Goal: Communication & Community: Answer question/provide support

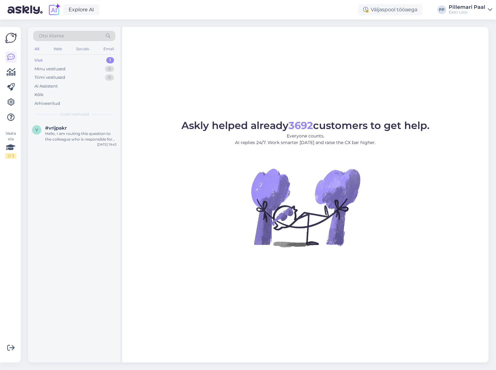
drag, startPoint x: 4, startPoint y: 368, endPoint x: -54, endPoint y: 350, distance: 60.3
click at [0, 350] on html "Explore AI Väljaspool tööaega PP Pillemari Paal Eesti Loto Vaata siia 2 / 3 Või…" at bounding box center [248, 185] width 496 height 370
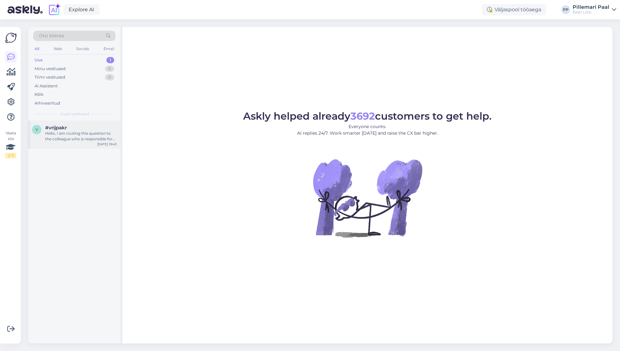
click at [81, 133] on div "Hello, I am routing this question to the colleague who is responsible for this …" at bounding box center [80, 136] width 71 height 11
click at [75, 141] on div "Hello, I am routing this question to the colleague who is responsible for this …" at bounding box center [80, 136] width 71 height 11
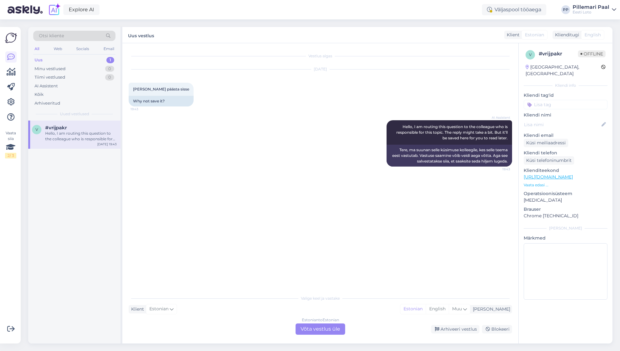
click at [329, 327] on div "Estonian to Estonian Võta vestlus üle" at bounding box center [320, 329] width 50 height 11
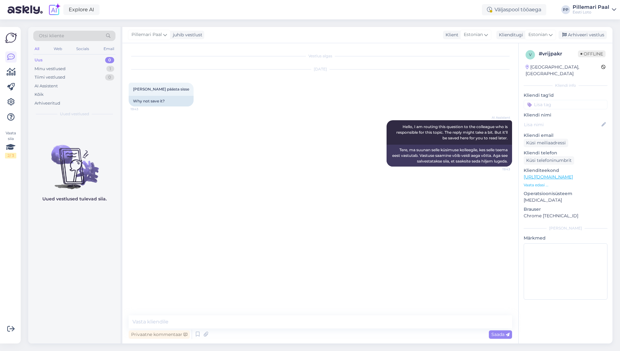
click at [58, 34] on span "Otsi kliente" at bounding box center [51, 36] width 25 height 7
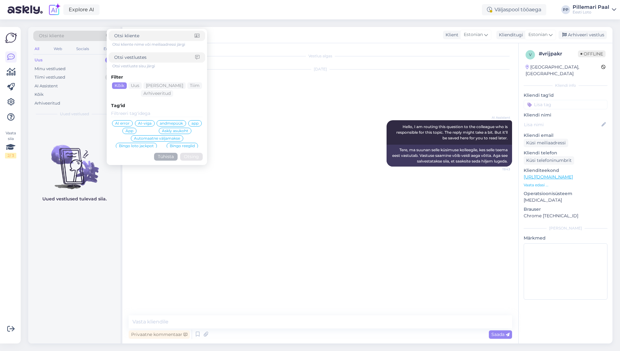
click at [135, 56] on input at bounding box center [154, 57] width 81 height 7
type input "sisse logida"
click button "Otsing" at bounding box center [191, 157] width 23 height 8
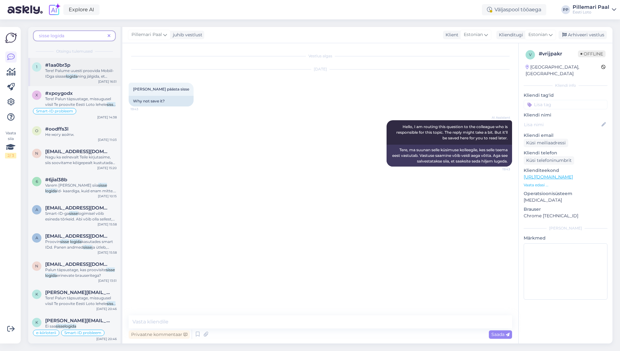
click at [61, 72] on span "Tere! Palume uuesti proovida Mobiil-IDga sissse" at bounding box center [79, 73] width 69 height 10
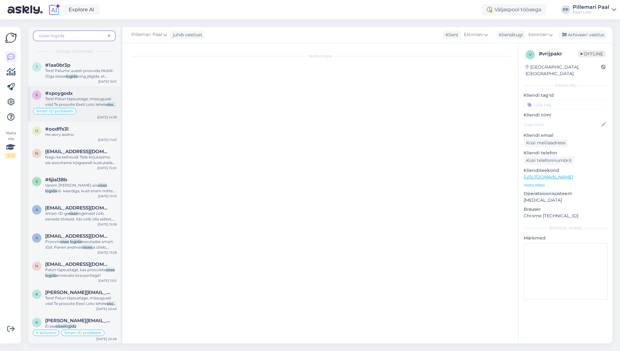
scroll to position [18, 0]
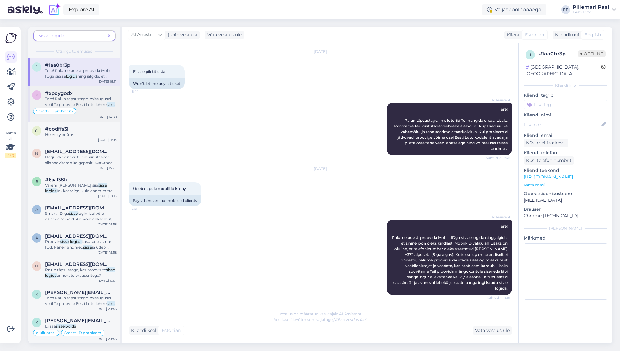
click at [82, 100] on span "Tere! Palun täpsustage, missugusel viisil Te proovite Eesti Loto lehele" at bounding box center [78, 102] width 66 height 10
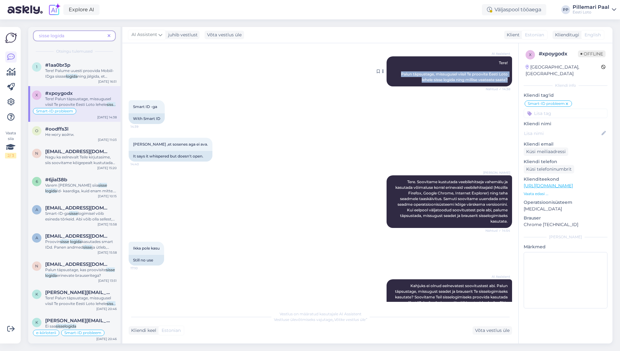
drag, startPoint x: 406, startPoint y: 75, endPoint x: 508, endPoint y: 78, distance: 101.6
click at [508, 78] on div "AI Assistent Tere! Palun täpsustage, missugusel viisil Te proovite Eesti Loto l…" at bounding box center [448, 71] width 125 height 30
copy span "Palun täpsustage, missugusel viisil Te proovite Eesti Loto lehele sisse logida …"
click at [111, 36] on span at bounding box center [109, 36] width 8 height 7
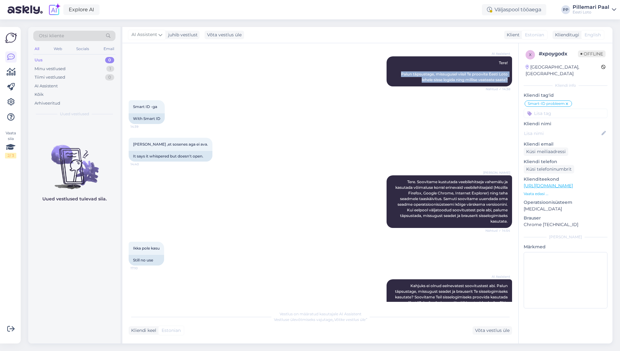
click at [56, 61] on div "Uus 0" at bounding box center [74, 60] width 82 height 9
click at [54, 71] on div "Minu vestlused" at bounding box center [49, 69] width 31 height 6
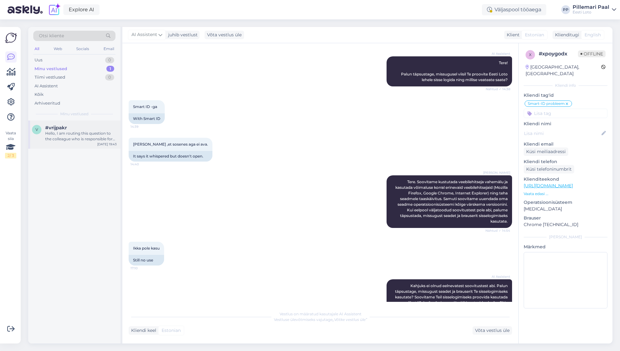
click at [55, 126] on span "#vrijpakr" at bounding box center [56, 128] width 22 height 6
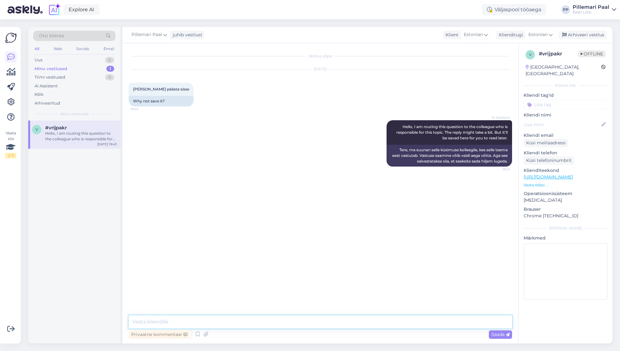
click at [226, 321] on textarea at bounding box center [320, 322] width 383 height 13
paste textarea "Palun täpsustage, missugusel viisil Te proovite Eesti Loto lehele sisse logida …"
click at [409, 324] on textarea "Palun täpsustage, missugusel viisil Te proovite Eesti Loto lehele sisse logida …" at bounding box center [320, 322] width 383 height 13
type textarea "Palun täpsustage, missugusel viisil Te proovite Eesti Loto lehele sisse logida …"
click at [504, 335] on span "Saada" at bounding box center [500, 335] width 18 height 6
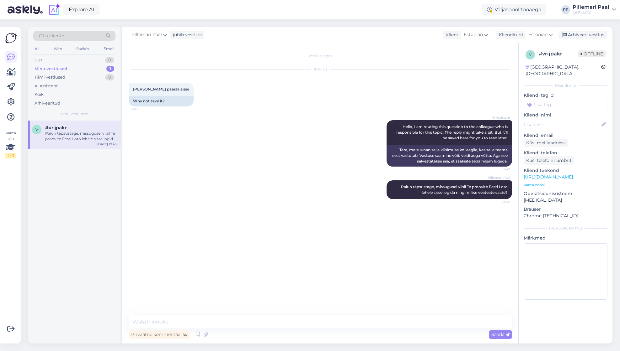
click at [548, 100] on input at bounding box center [565, 104] width 84 height 9
type input "siss"
click at [557, 119] on span "Sisselogimine" at bounding box center [565, 121] width 26 height 4
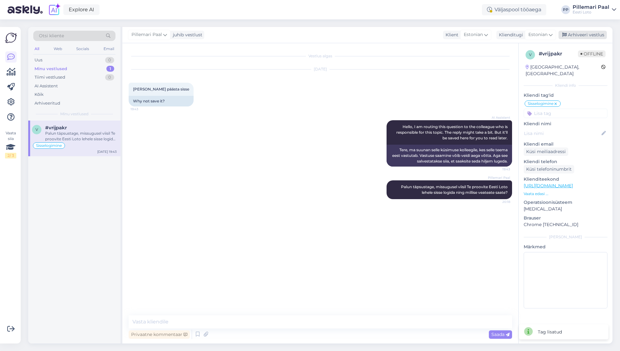
click at [585, 34] on div "Arhiveeri vestlus" at bounding box center [582, 35] width 48 height 8
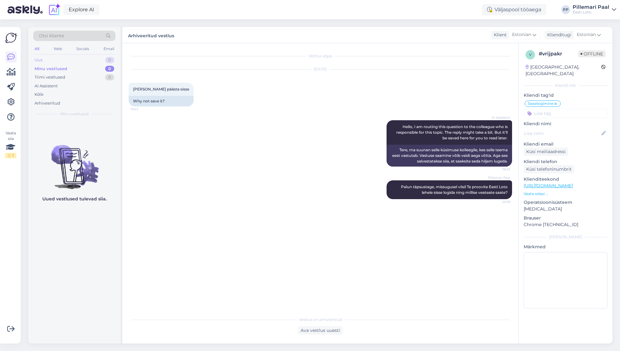
click at [51, 60] on div "Uus 0" at bounding box center [74, 60] width 82 height 9
